Goal: Find specific page/section: Find specific page/section

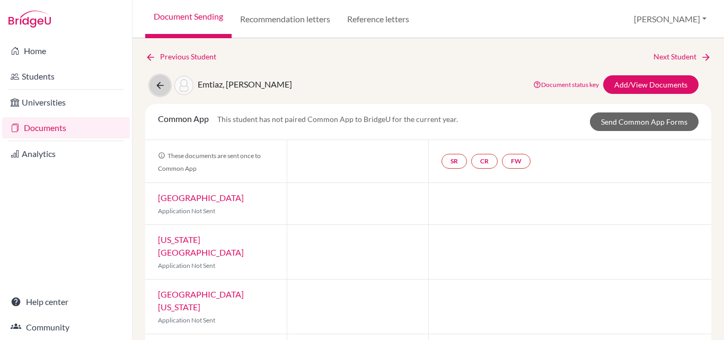
drag, startPoint x: 161, startPoint y: 84, endPoint x: 177, endPoint y: 117, distance: 37.0
click at [161, 86] on icon at bounding box center [160, 85] width 11 height 11
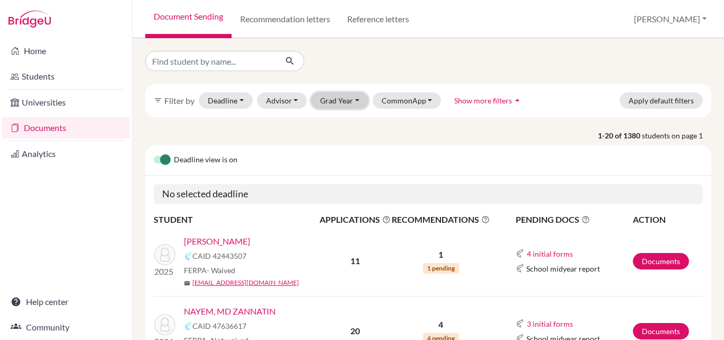
click at [324, 101] on button "Grad Year" at bounding box center [339, 100] width 57 height 16
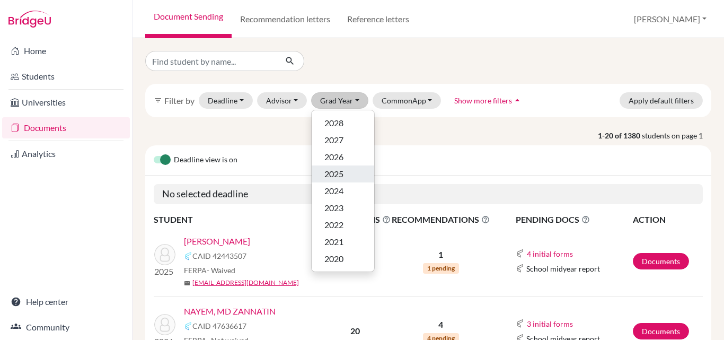
click at [341, 170] on span "2025" at bounding box center [333, 174] width 19 height 13
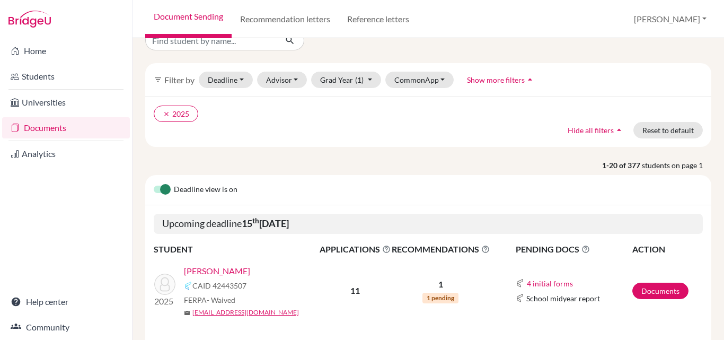
scroll to position [15, 0]
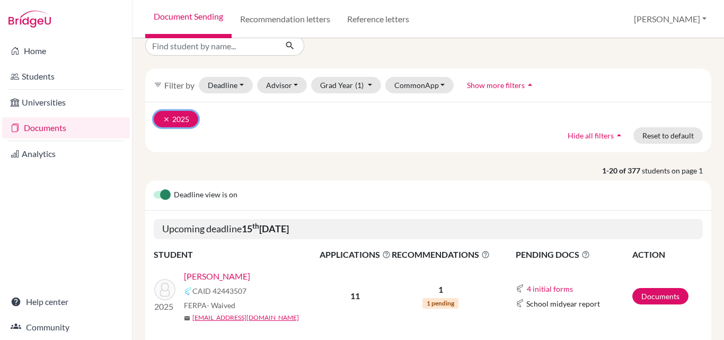
click at [166, 116] on icon "clear" at bounding box center [166, 119] width 7 height 7
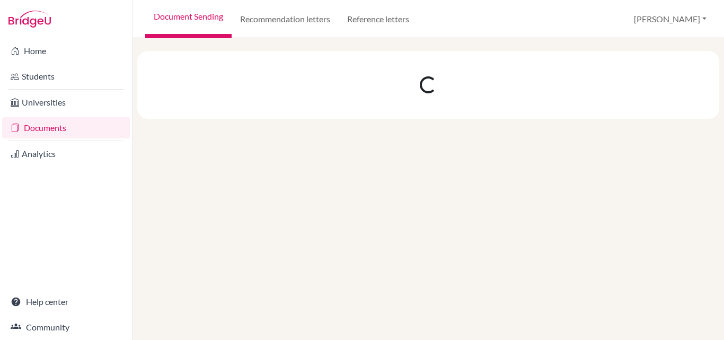
scroll to position [0, 0]
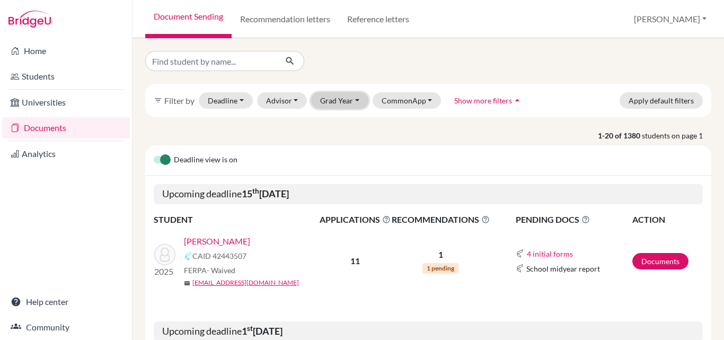
click at [357, 100] on button "Grad Year" at bounding box center [339, 100] width 57 height 16
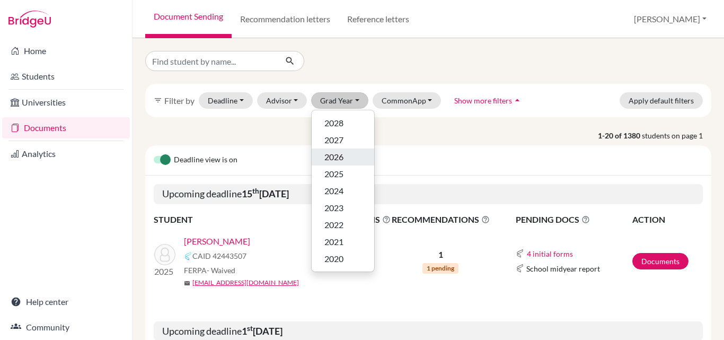
click at [336, 154] on span "2026" at bounding box center [333, 157] width 19 height 13
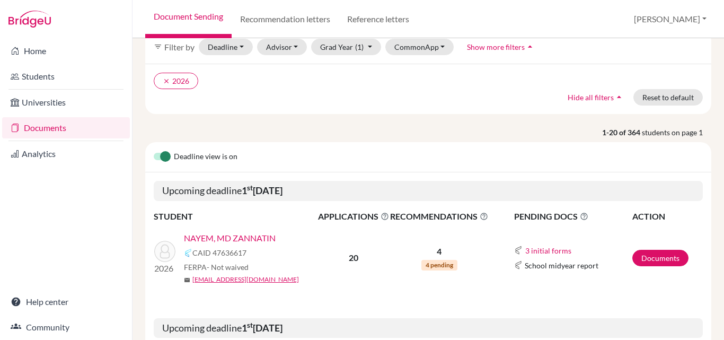
scroll to position [1, 0]
